Goal: Communication & Community: Connect with others

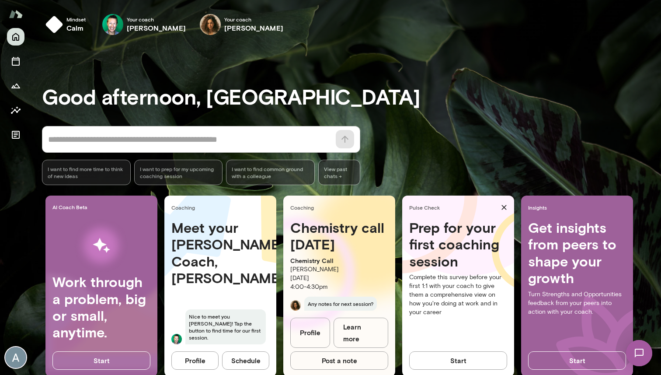
click at [637, 354] on img at bounding box center [639, 353] width 36 height 36
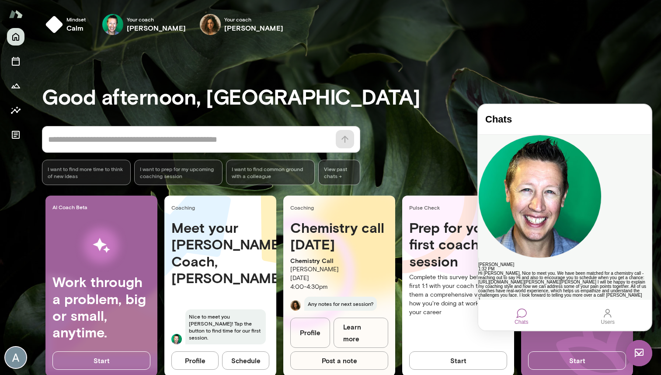
click at [558, 262] on div "[PERSON_NAME]" at bounding box center [564, 264] width 173 height 4
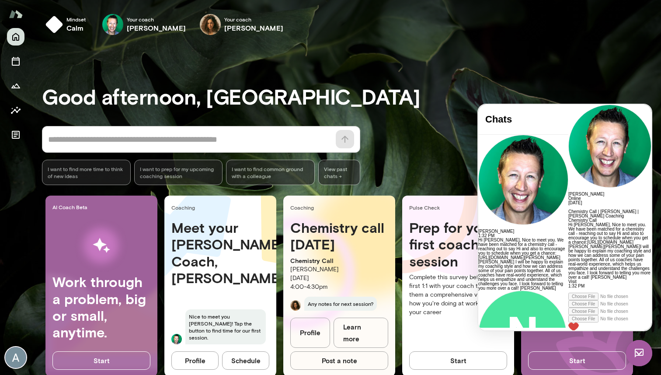
scroll to position [323, 0]
click at [568, 313] on div at bounding box center [609, 307] width 83 height 38
click at [568, 288] on div at bounding box center [609, 286] width 83 height 4
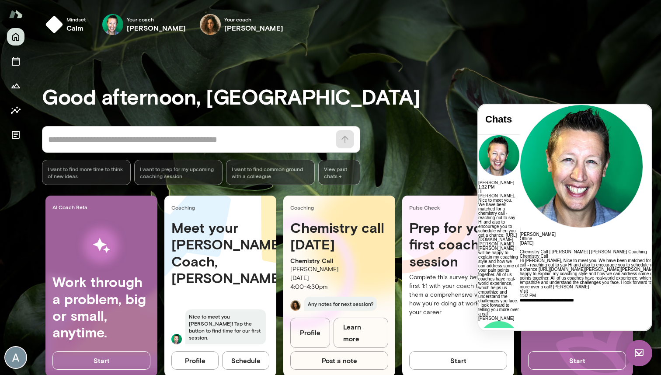
scroll to position [0, 0]
click at [640, 352] on img at bounding box center [639, 353] width 26 height 26
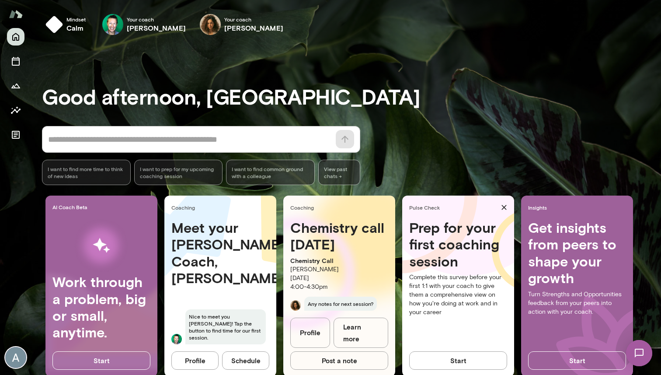
click at [640, 352] on img at bounding box center [639, 353] width 36 height 36
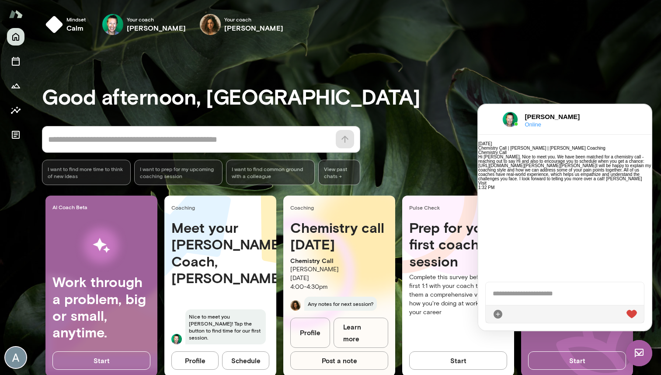
click at [638, 346] on img at bounding box center [639, 353] width 26 height 26
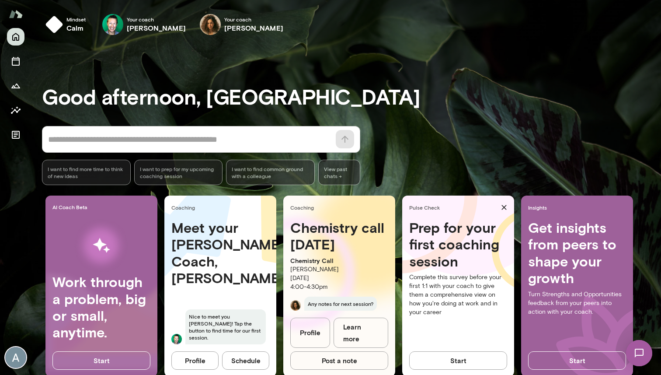
click at [640, 344] on img at bounding box center [639, 353] width 36 height 36
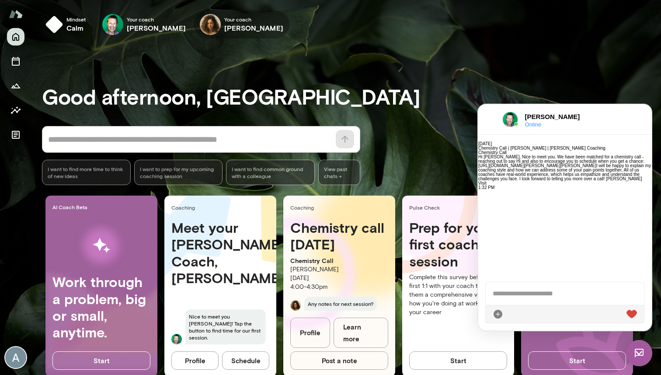
scroll to position [323, 0]
click at [0, 0] on icon "button" at bounding box center [0, 0] width 0 height 0
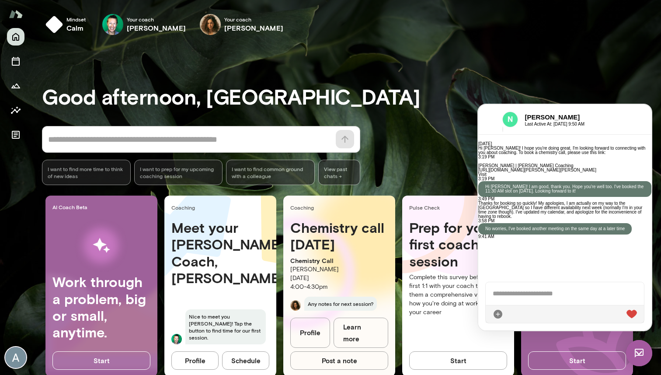
scroll to position [184, 0]
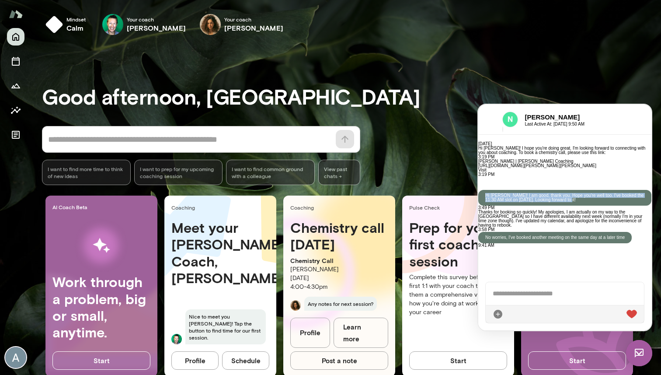
drag, startPoint x: 553, startPoint y: 212, endPoint x: 573, endPoint y: 241, distance: 35.1
click at [573, 205] on div "Hi [PERSON_NAME]! I am good, thank you. Hope you're well too. I've booked the 1…" at bounding box center [564, 198] width 173 height 16
copy p "Hi [PERSON_NAME]! I am good, thank you. Hope you're well too. I've booked the 1…"
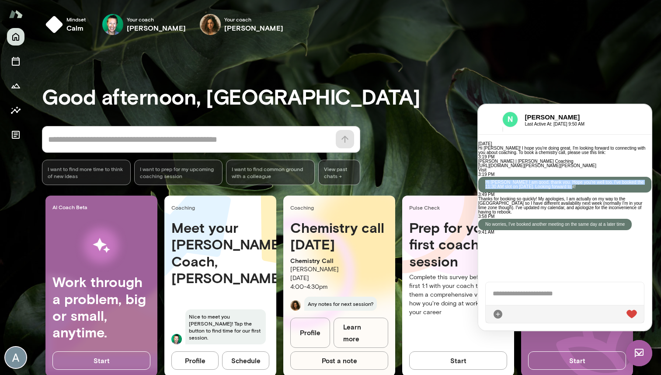
click at [637, 352] on img at bounding box center [639, 353] width 26 height 26
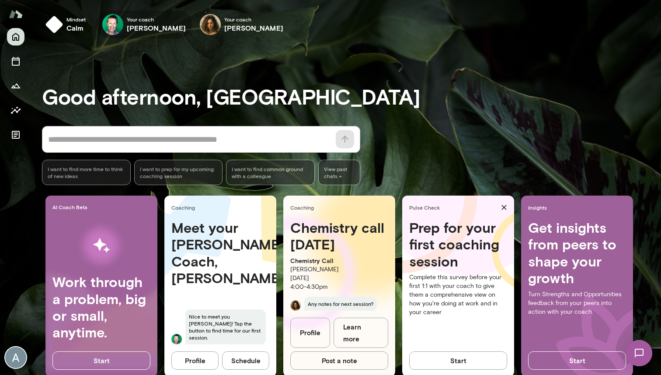
click at [139, 29] on h6 "[PERSON_NAME]" at bounding box center [156, 28] width 59 height 10
click at [0, 0] on icon "button" at bounding box center [0, 0] width 0 height 0
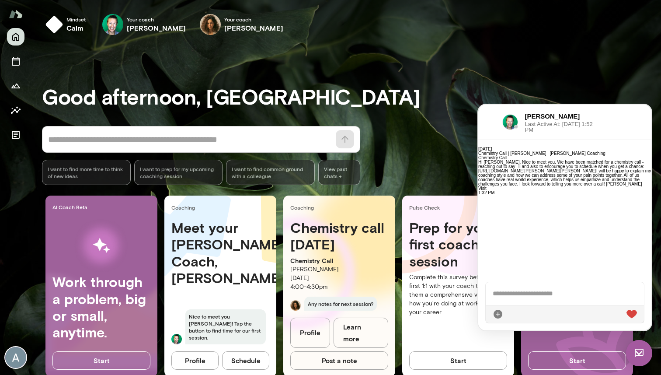
scroll to position [328, 0]
click at [554, 291] on span "**********" at bounding box center [564, 285] width 143 height 24
click at [546, 274] on span "**********" at bounding box center [564, 285] width 143 height 24
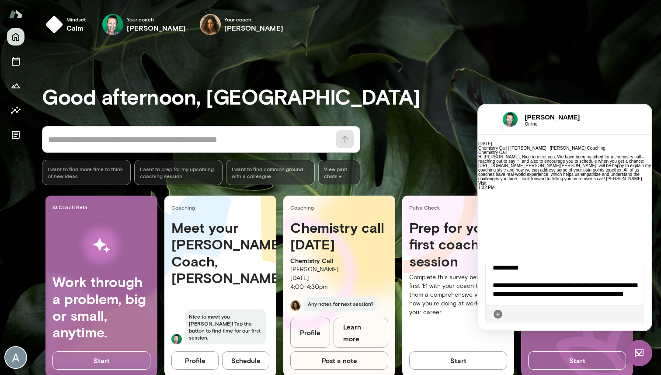
scroll to position [0, 0]
click at [637, 314] on icon at bounding box center [637, 314] width 0 height 0
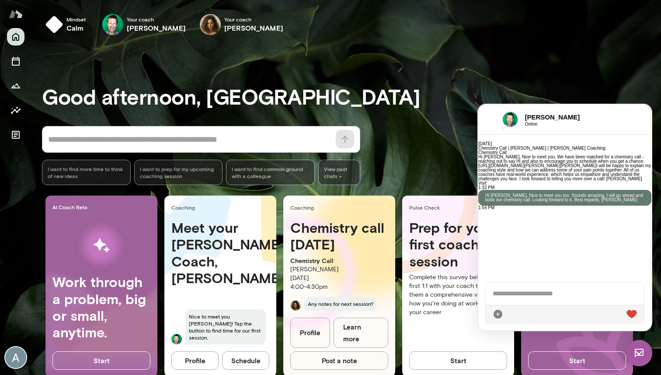
click at [641, 347] on img at bounding box center [639, 353] width 26 height 26
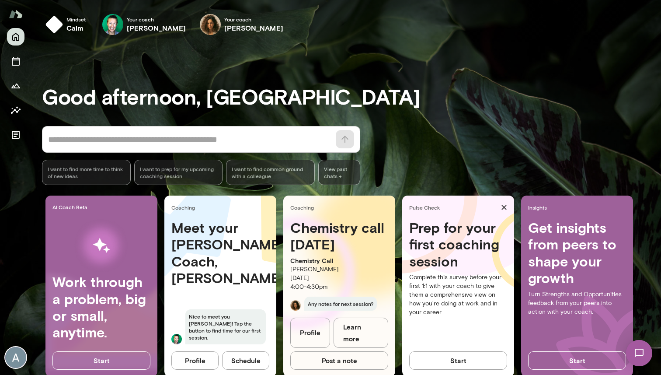
click at [0, 0] on icon "button" at bounding box center [0, 0] width 0 height 0
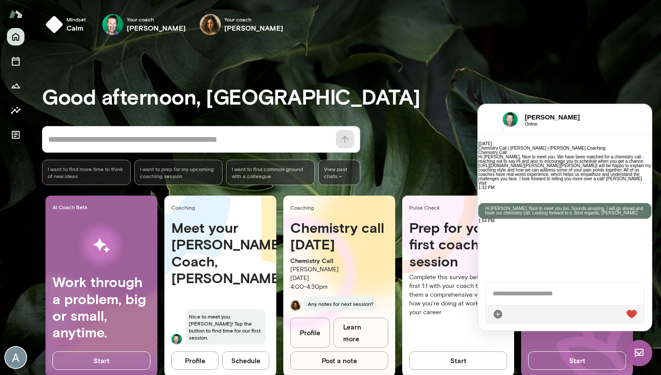
scroll to position [384, 0]
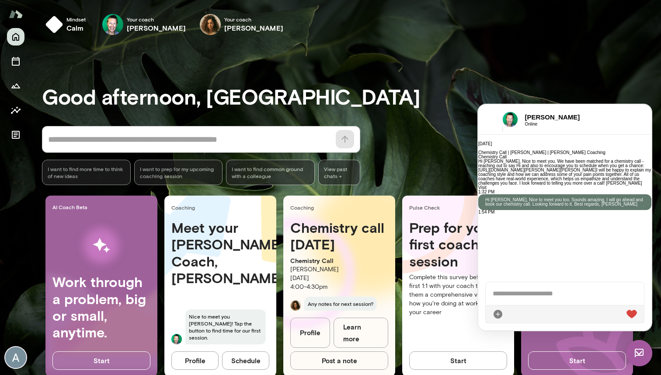
click at [540, 188] on div "Visit" at bounding box center [564, 187] width 173 height 4
click at [487, 188] on link "Visit" at bounding box center [482, 187] width 8 height 5
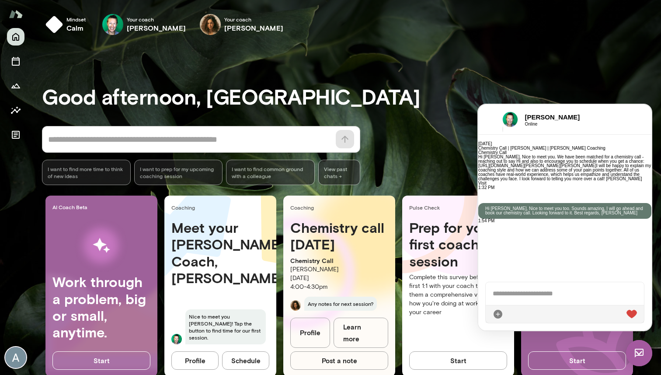
scroll to position [403, 0]
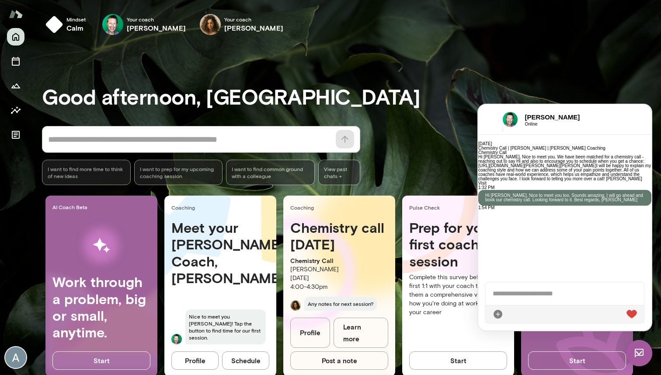
click at [637, 348] on img at bounding box center [639, 353] width 26 height 26
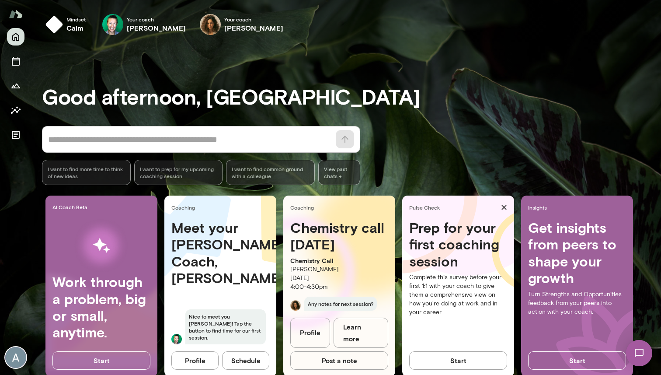
click at [642, 355] on img at bounding box center [639, 353] width 36 height 36
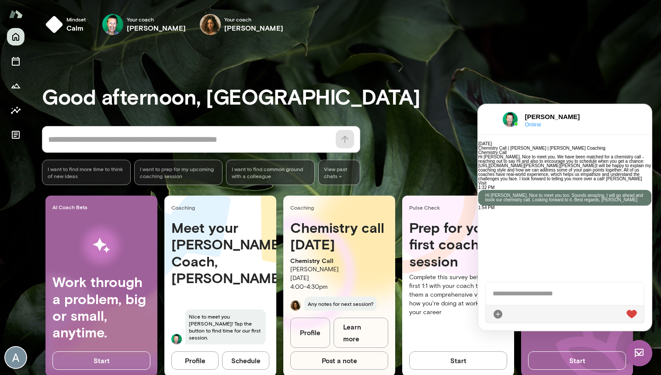
click at [643, 359] on img at bounding box center [639, 353] width 26 height 26
